Goal: Find contact information: Find contact information

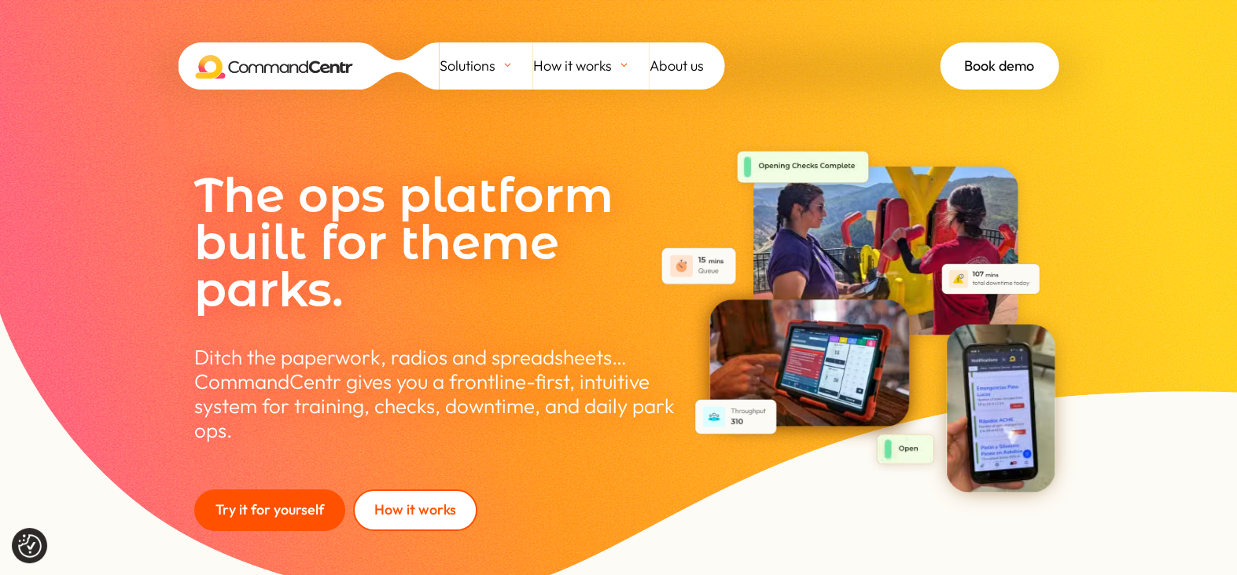
click at [678, 69] on span "About us" at bounding box center [676, 66] width 54 height 24
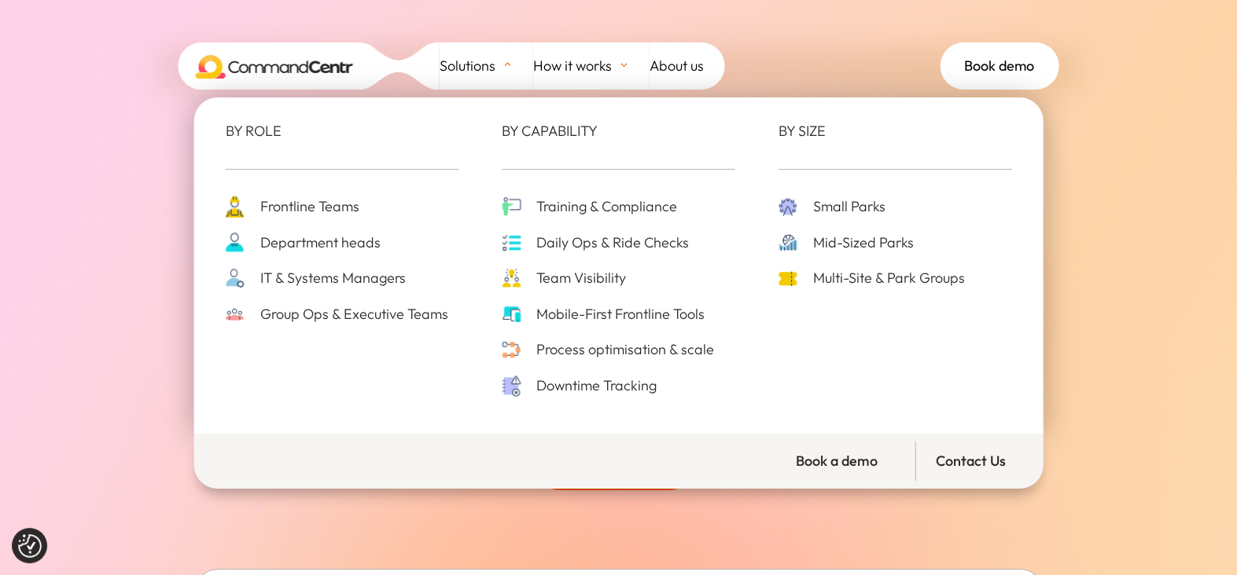
click at [962, 461] on link "Contact Us" at bounding box center [975, 462] width 120 height 42
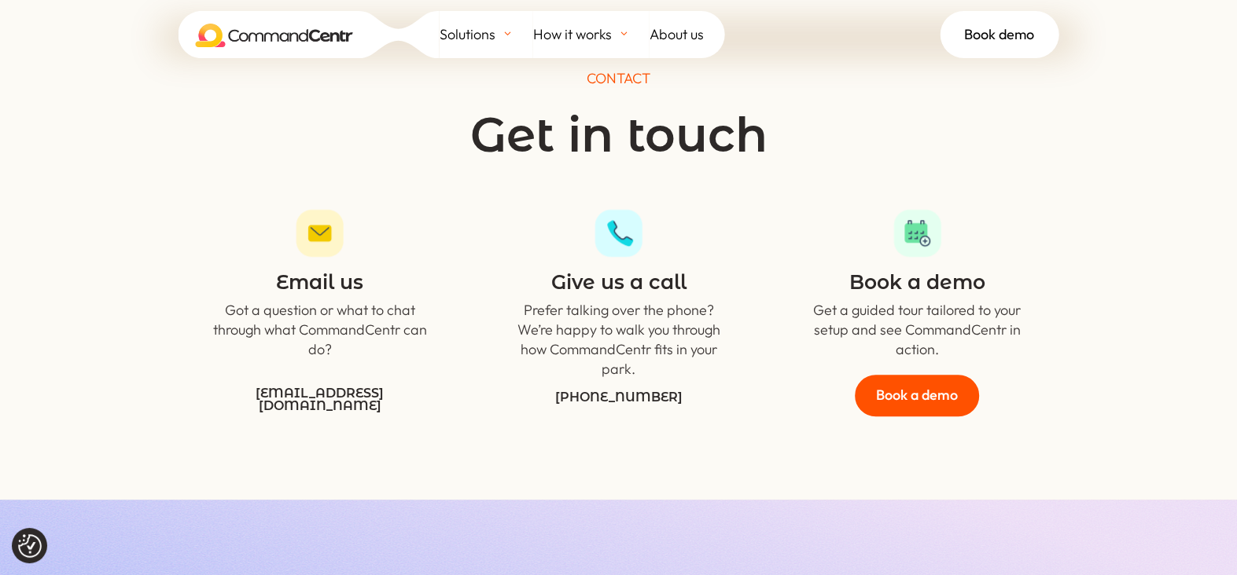
scroll to position [5581, 0]
